Goal: Transaction & Acquisition: Obtain resource

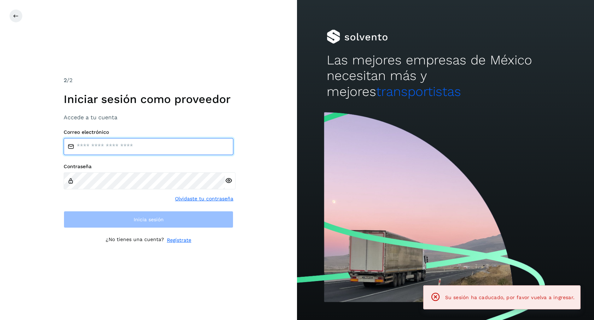
type input "**********"
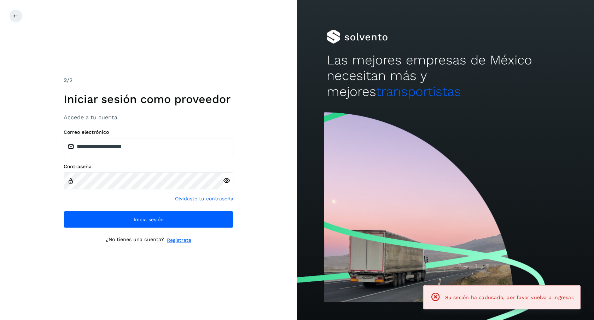
click at [226, 183] on icon at bounding box center [226, 180] width 7 height 7
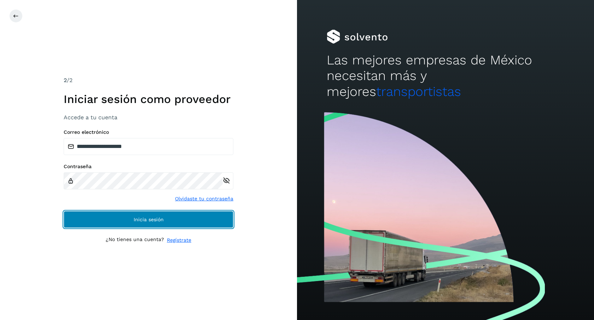
click at [151, 220] on span "Inicia sesión" at bounding box center [149, 219] width 30 height 5
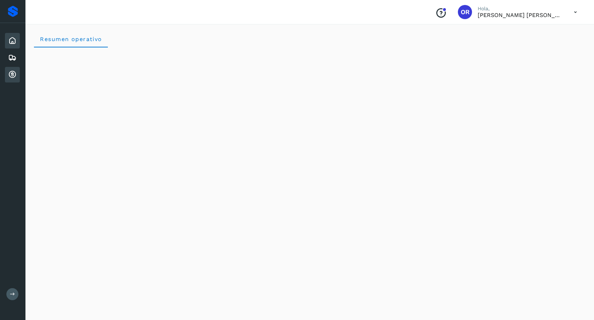
click at [16, 73] on icon at bounding box center [12, 74] width 8 height 8
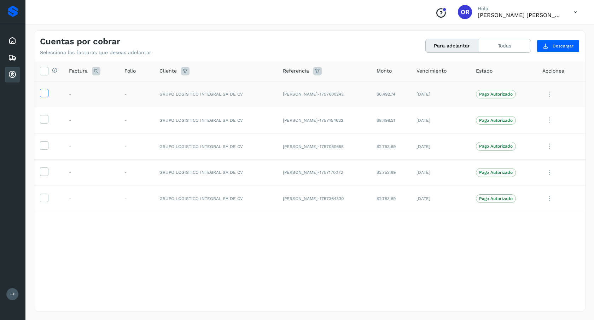
click at [45, 92] on icon at bounding box center [43, 92] width 7 height 7
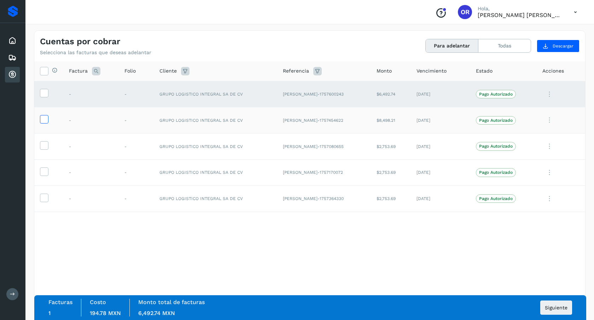
click at [46, 122] on icon at bounding box center [43, 118] width 7 height 7
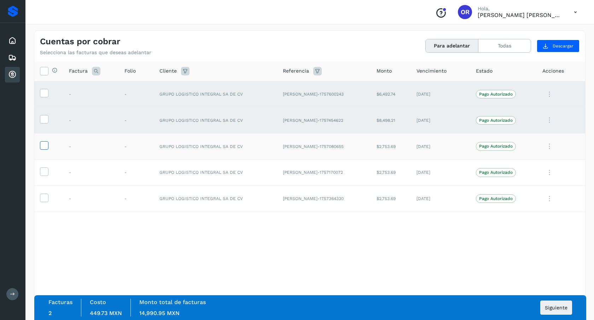
click at [46, 147] on icon at bounding box center [43, 144] width 7 height 7
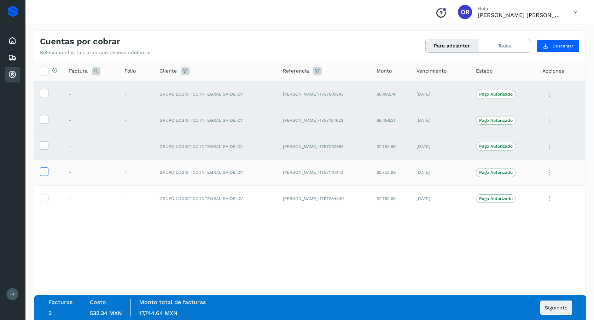
click at [43, 174] on icon at bounding box center [43, 170] width 7 height 7
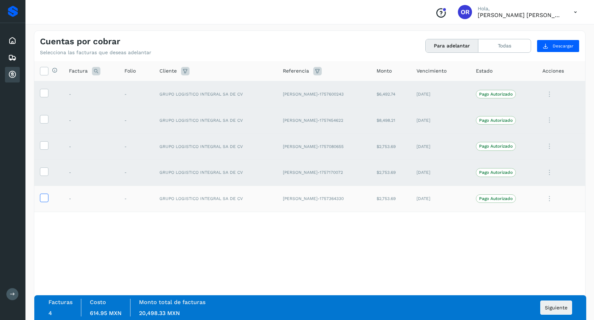
click at [45, 197] on icon at bounding box center [43, 197] width 7 height 7
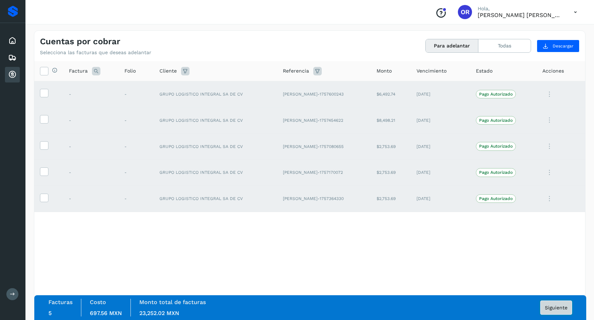
click at [563, 305] on span "Siguiente" at bounding box center [556, 307] width 23 height 5
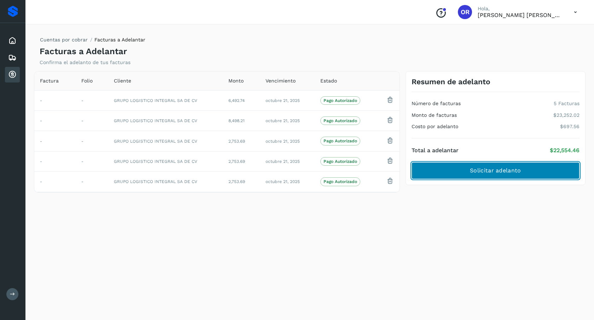
click at [499, 173] on span "Solicitar adelanto" at bounding box center [495, 171] width 51 height 8
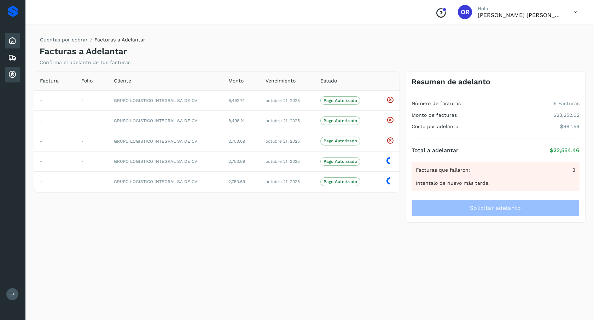
click at [16, 39] on icon at bounding box center [12, 40] width 8 height 8
